Goal: Task Accomplishment & Management: Complete application form

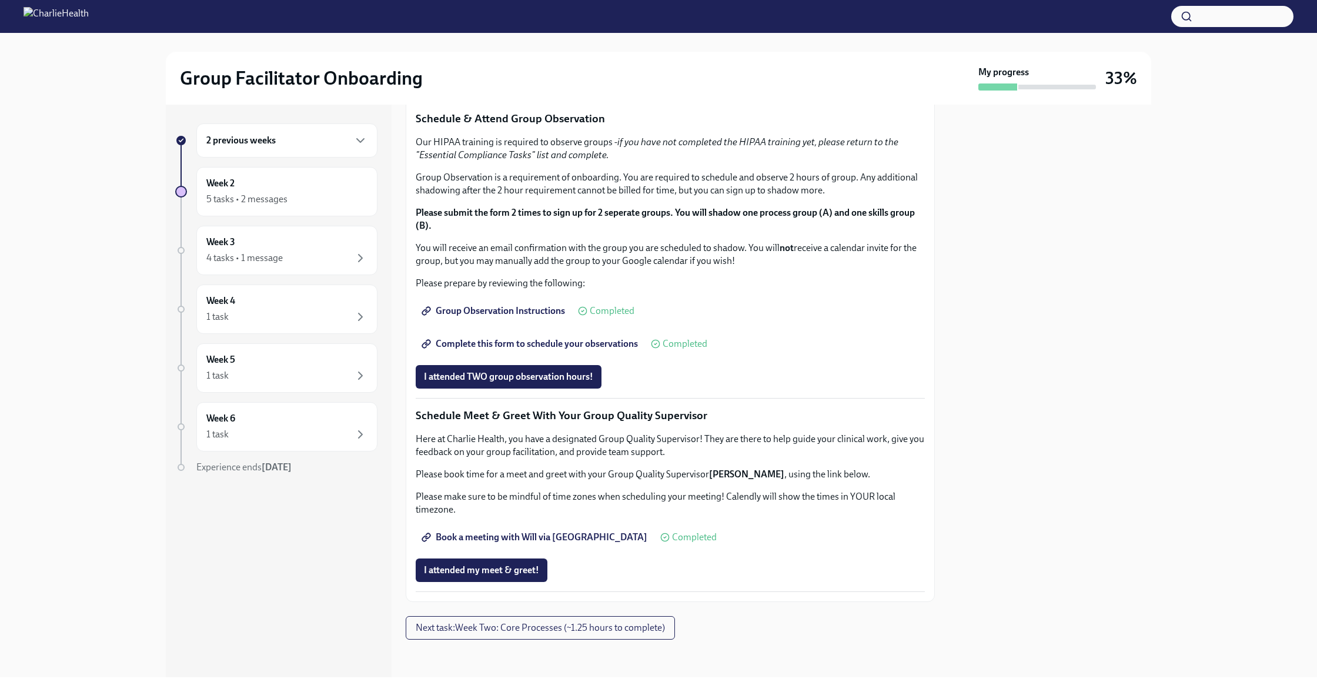
scroll to position [914, 0]
click at [483, 383] on span "I attended TWO group observation hours!" at bounding box center [508, 377] width 169 height 12
drag, startPoint x: 638, startPoint y: 382, endPoint x: 616, endPoint y: 380, distance: 21.9
click at [633, 382] on span "Completed" at bounding box center [640, 376] width 45 height 9
click at [574, 380] on div "I attended TWO group observation hours! Completed" at bounding box center [539, 377] width 247 height 24
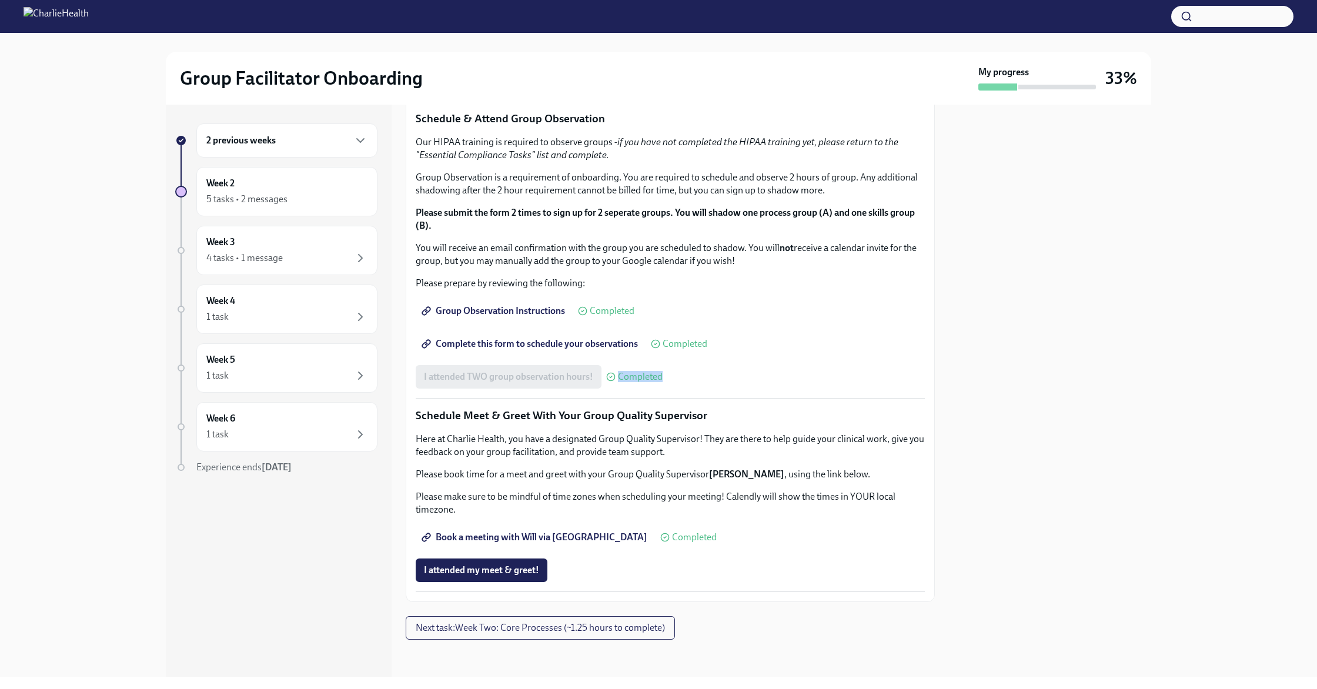
drag, startPoint x: 619, startPoint y: 381, endPoint x: 720, endPoint y: 392, distance: 101.1
click at [676, 384] on div "I attended TWO group observation hours! Completed" at bounding box center [670, 377] width 509 height 24
click at [725, 389] on div "I attended TWO group observation hours! Completed" at bounding box center [670, 377] width 509 height 24
click at [539, 350] on span "Complete this form to schedule your observations" at bounding box center [531, 344] width 214 height 12
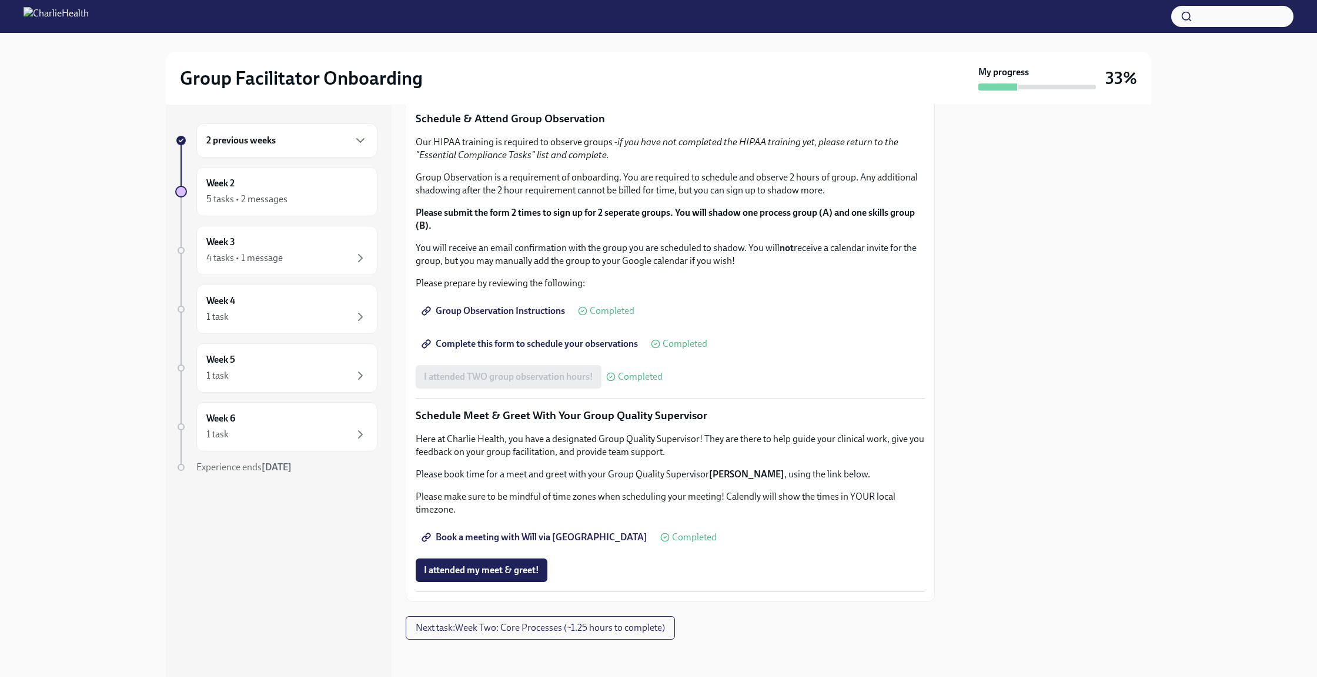
scroll to position [918, 0]
click at [498, 625] on span "Next task : Week Two: Core Processes (~1.25 hours to complete)" at bounding box center [540, 628] width 249 height 12
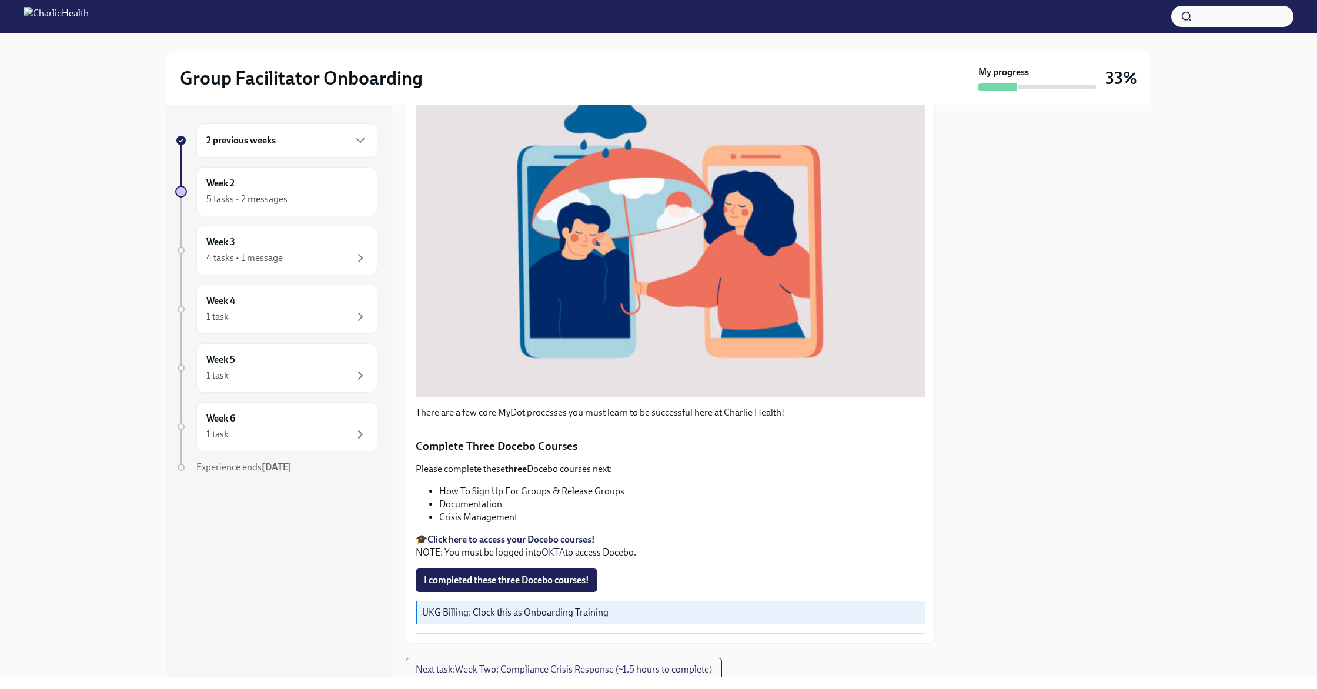
scroll to position [249, 0]
